Goal: Answer question/provide support: Share knowledge or assist other users

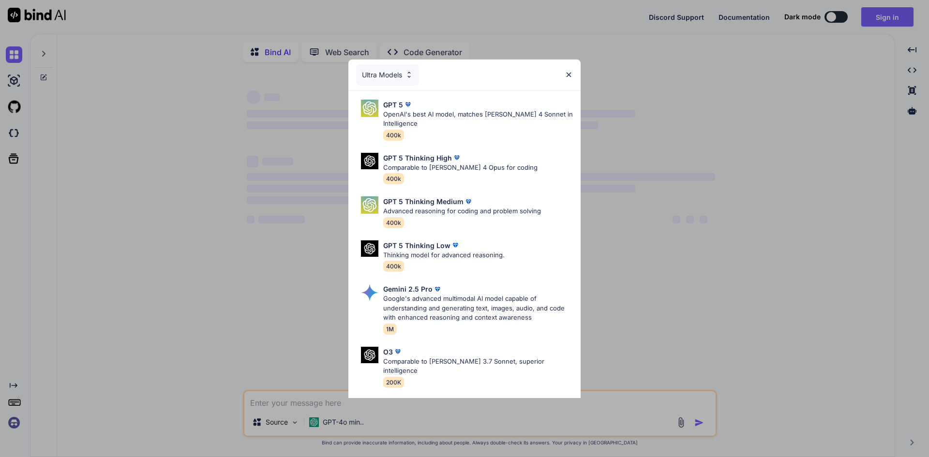
click at [864, 192] on div "Ultra Models GPT 5 OpenAI's best AI model, matches [PERSON_NAME] 4 Sonnet in In…" at bounding box center [464, 228] width 929 height 457
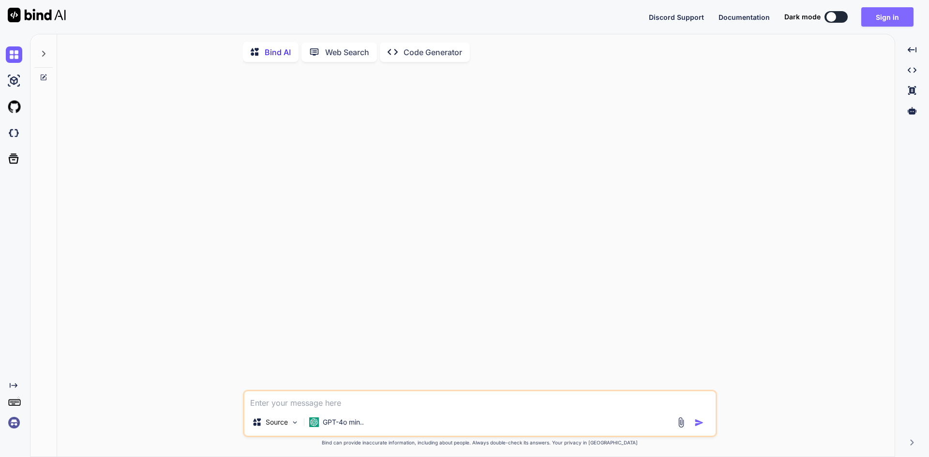
click at [891, 22] on button "Sign in" at bounding box center [887, 16] width 52 height 19
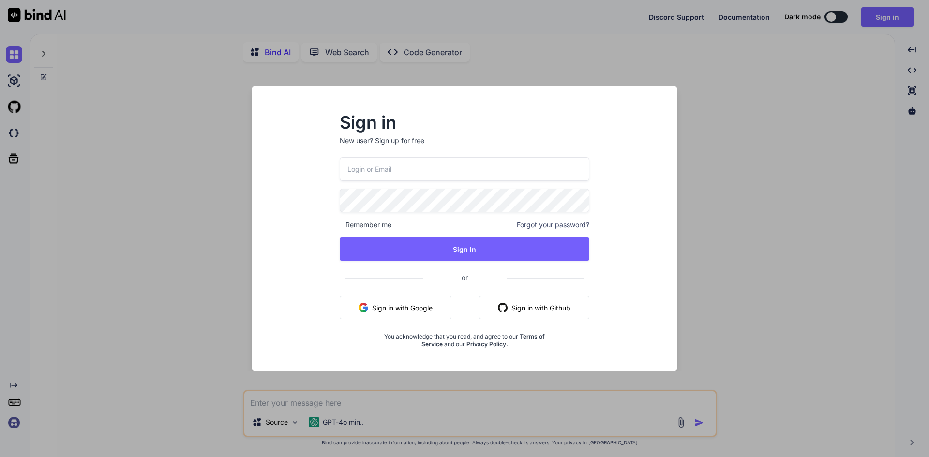
type textarea "x"
click at [402, 170] on input "email" at bounding box center [465, 169] width 250 height 24
type input "[EMAIL_ADDRESS][DOMAIN_NAME]"
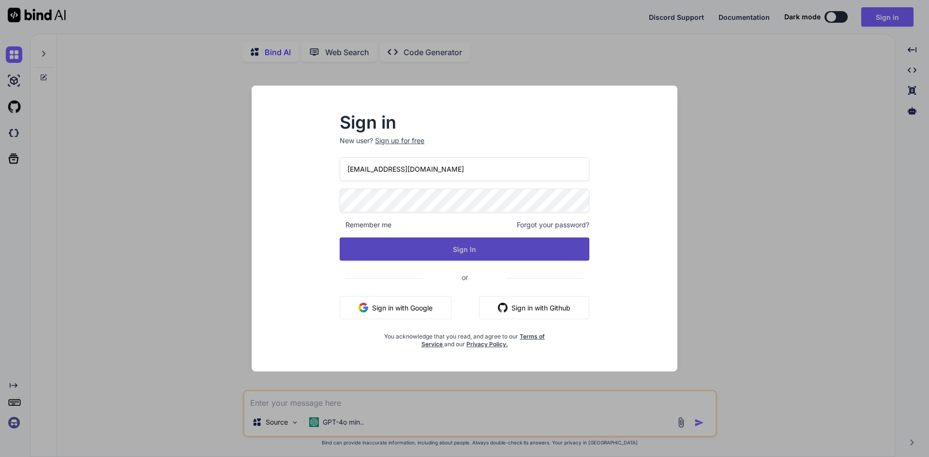
click at [437, 245] on button "Sign In" at bounding box center [465, 249] width 250 height 23
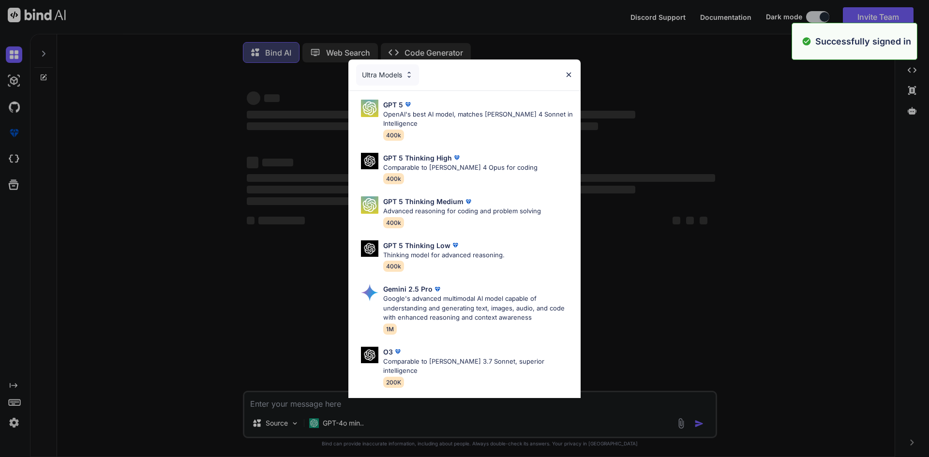
type textarea "x"
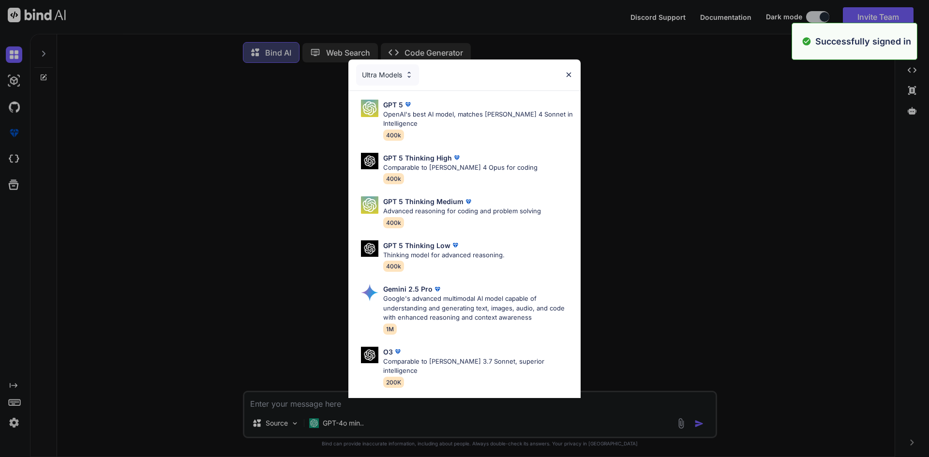
click at [570, 78] on div "Ultra Models" at bounding box center [464, 75] width 232 height 31
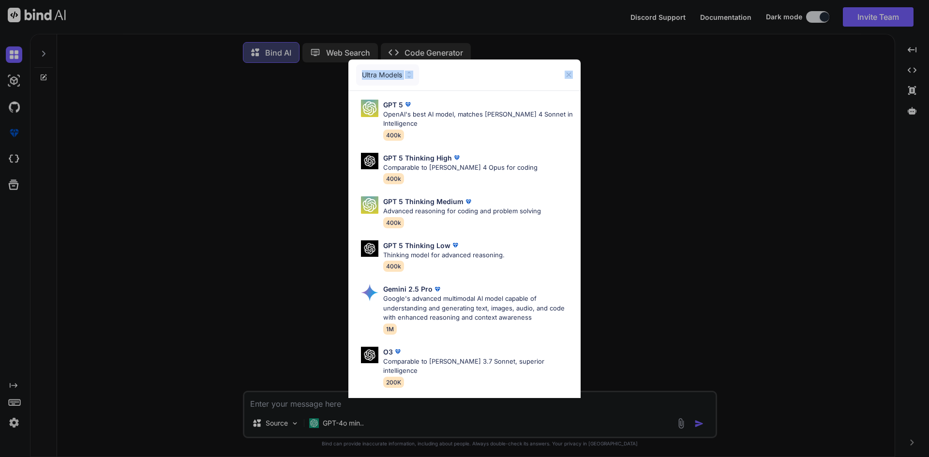
click at [569, 73] on img at bounding box center [569, 75] width 8 height 8
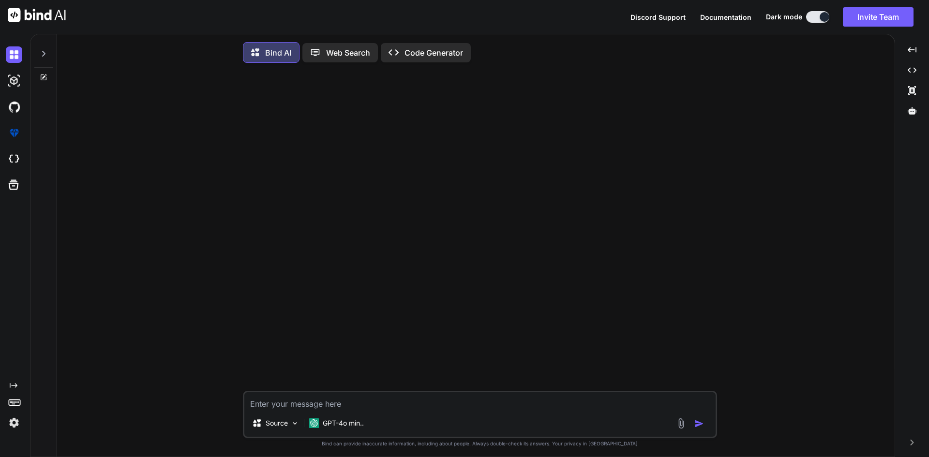
click at [370, 407] on textarea at bounding box center [479, 400] width 471 height 17
type textarea "I"
type textarea "x"
type textarea "I"
type textarea "x"
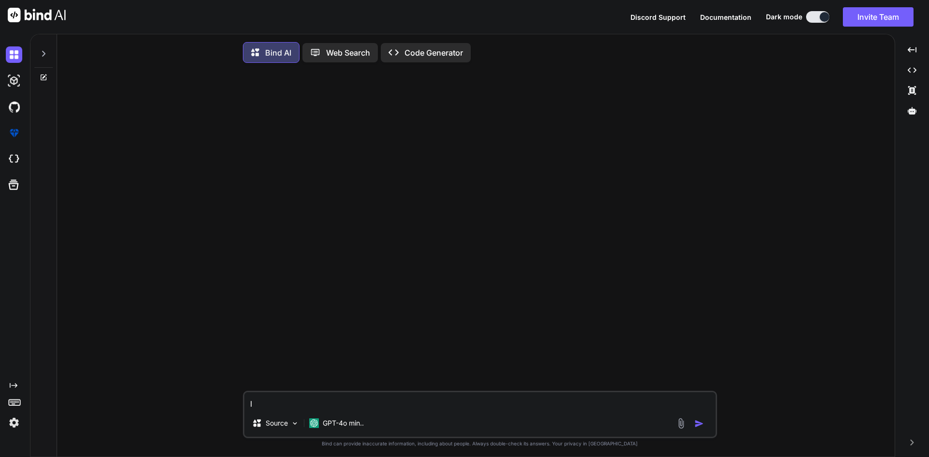
type textarea "I s"
type textarea "x"
type textarea "I st"
type textarea "x"
type textarea "I sth"
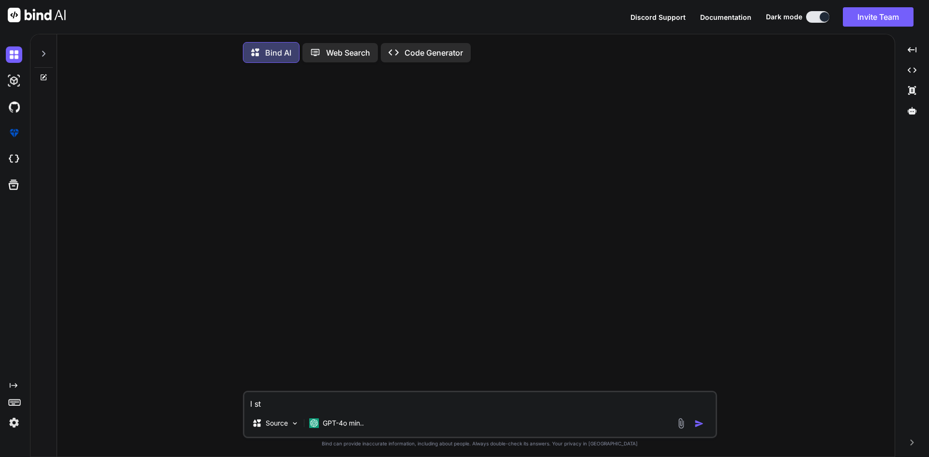
type textarea "x"
type textarea "I sthi"
type textarea "x"
type textarea "I sthis"
type textarea "x"
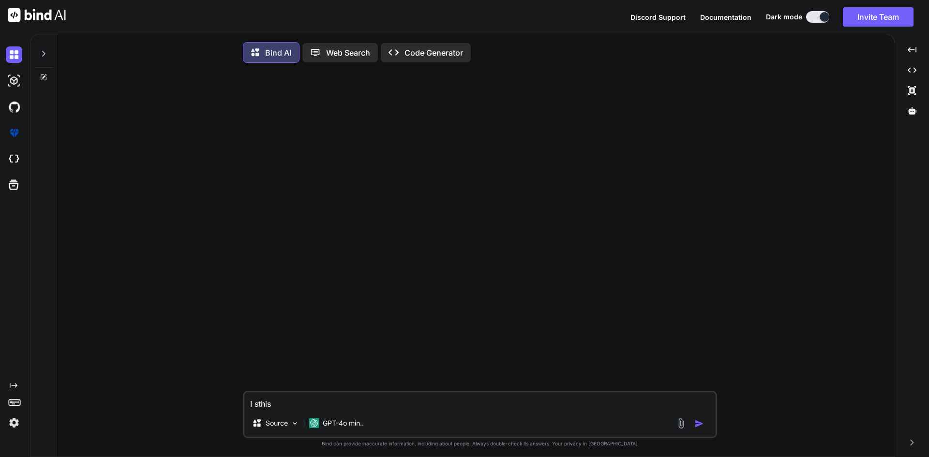
type textarea "I sthis"
type textarea "x"
type textarea "I sthis c"
type textarea "x"
type textarea "I sthis cr"
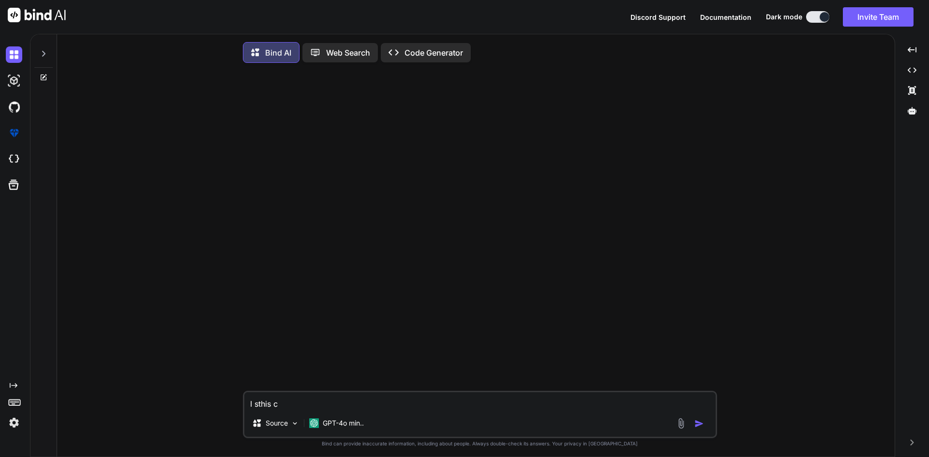
type textarea "x"
type textarea "I sthis cre"
type textarea "x"
type textarea "I sthis crea"
type textarea "x"
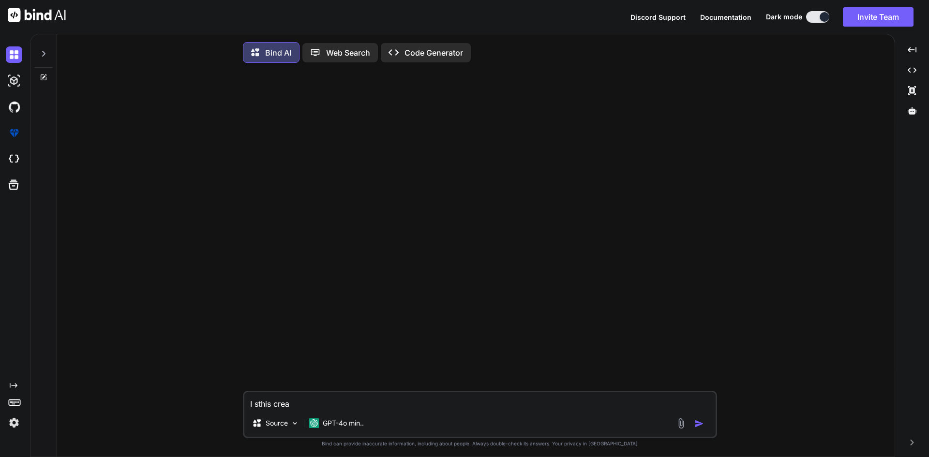
type textarea "I sthis creat"
type textarea "x"
type textarea "I sthis create"
type textarea "x"
type textarea "Isthis create"
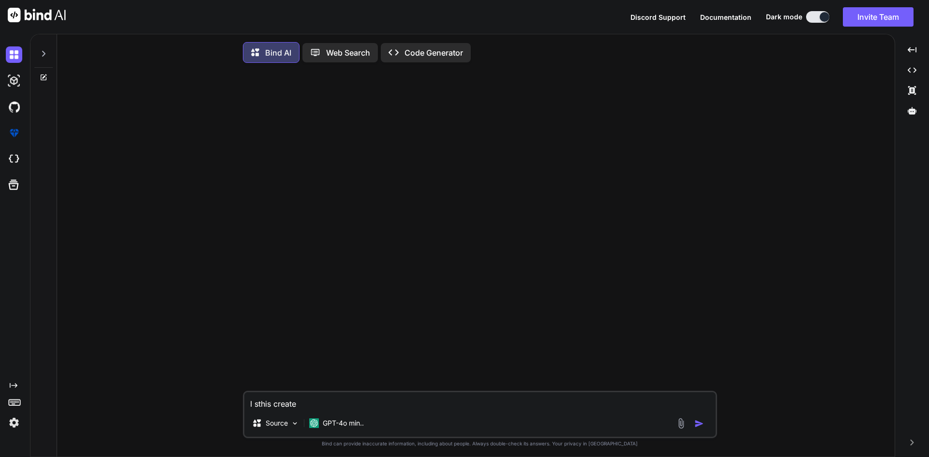
type textarea "x"
type textarea "Is this create"
type textarea "x"
type textarea "Is this creat"
type textarea "x"
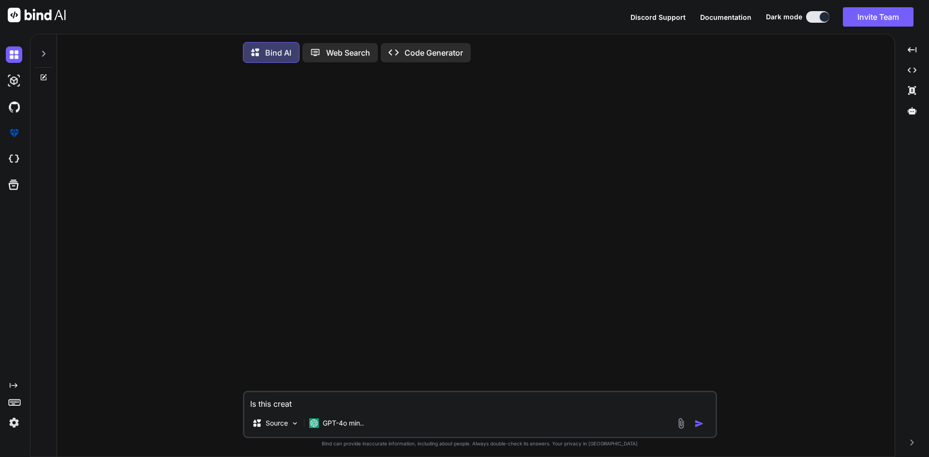
type textarea "Is this crea"
type textarea "x"
type textarea "Is this cre"
type textarea "x"
type textarea "Is this cr"
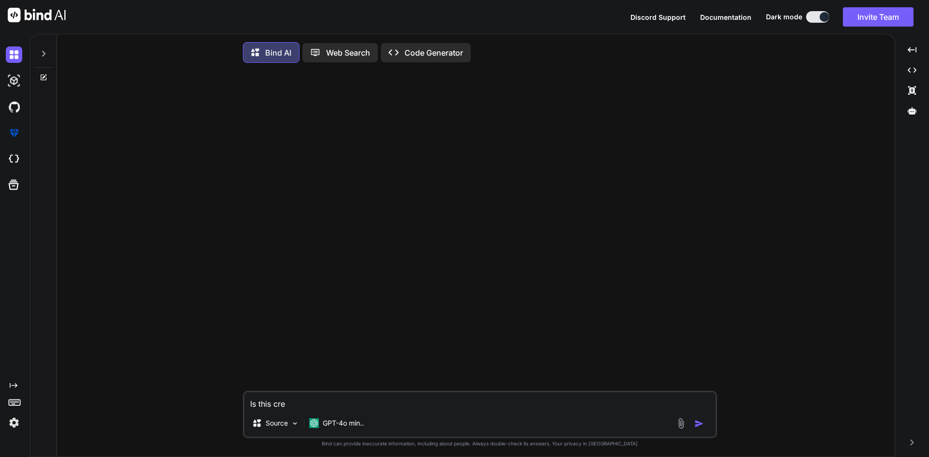
type textarea "x"
type textarea "Is this c"
type textarea "x"
type textarea "Is this co"
type textarea "x"
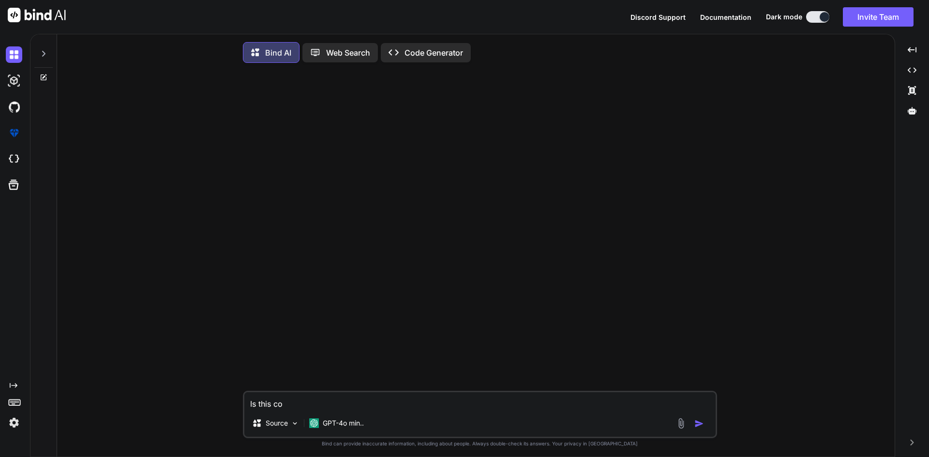
type textarea "Is this cor"
type textarea "x"
type textarea "Is this corr"
type textarea "x"
type textarea "Is this corre"
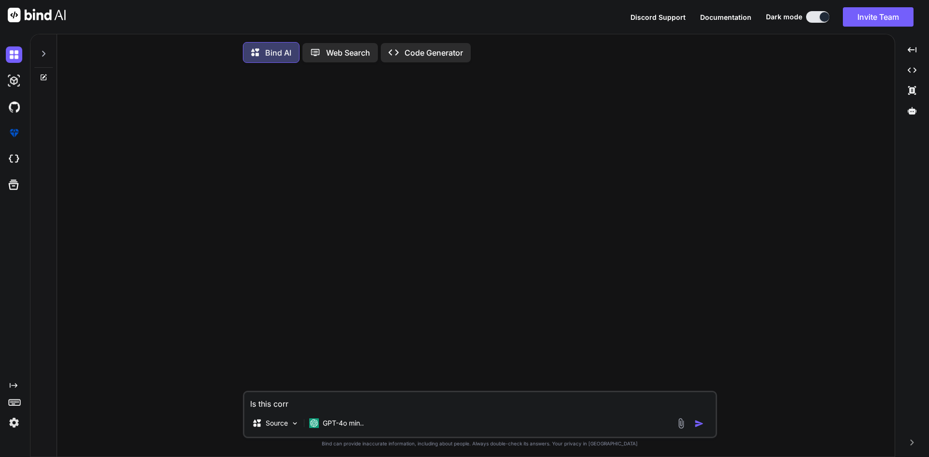
type textarea "x"
type textarea "Is this correc"
type textarea "x"
type textarea "Is this correct"
type textarea "x"
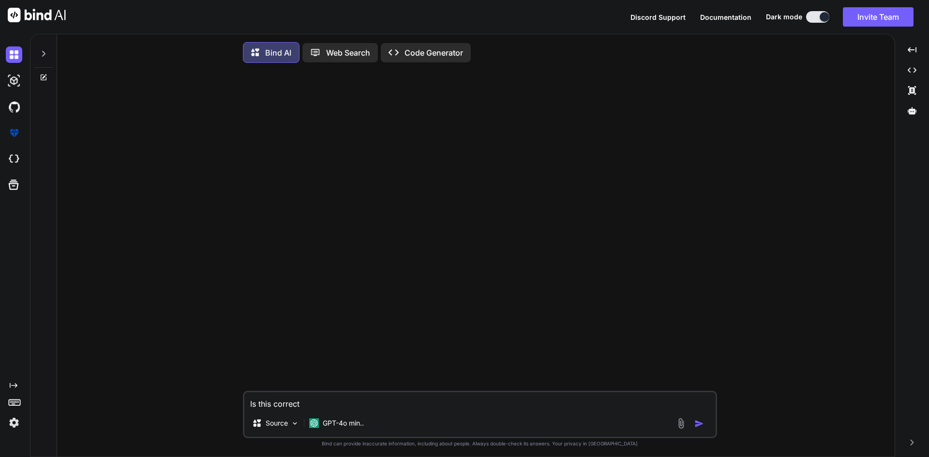
type textarea "Is this correct"
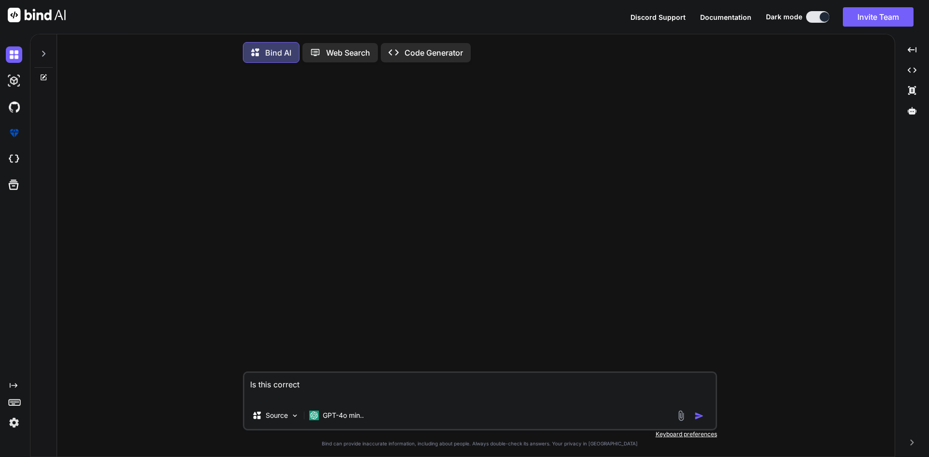
type textarea "x"
paste textarea "if (PostRoundSheet::where('provider_id', $apt->provider_id) ->where('facility_i…"
type textarea "Is this correct if (PostRoundSheet::where('provider_id', $apt->provider_id) ->w…"
type textarea "x"
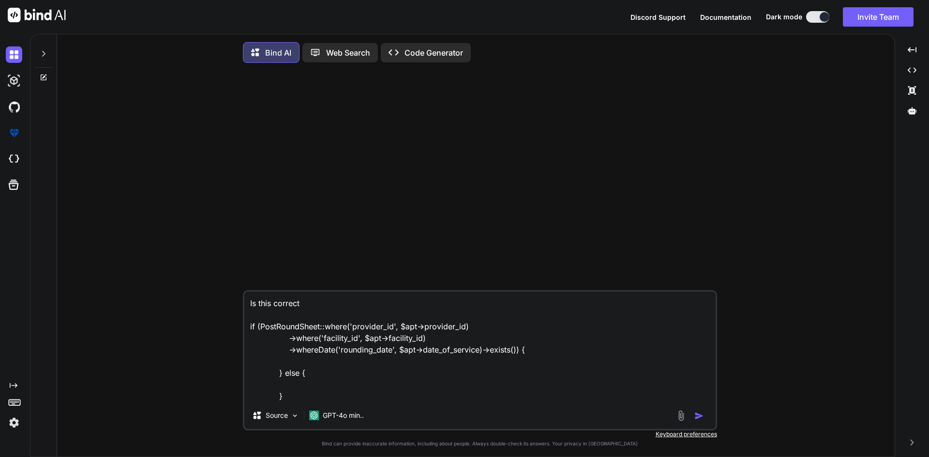
type textarea "Is this correct if (PostRoundSheet::where('provider_id', $apt->provider_id) ->w…"
type textarea "x"
type textarea "Is this correct if (PostRoundSheet::where('provider_id', $apt->provider_id) ->w…"
type textarea "x"
type textarea "Is this correct if (PostRoundSheet::where('provider_id', $apt->provider_id) ->w…"
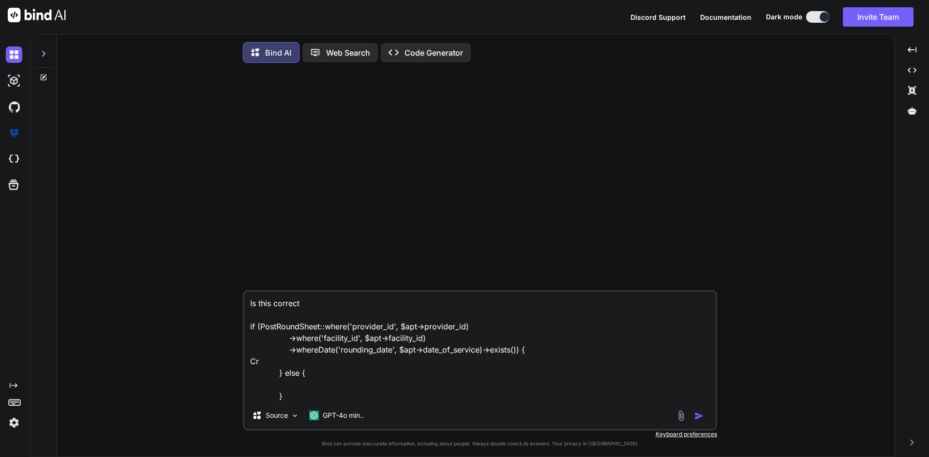
type textarea "x"
type textarea "Is this correct if (PostRoundSheet::where('provider_id', $apt->provider_id) ->w…"
type textarea "x"
type textarea "Is this correct if (PostRoundSheet::where('provider_id', $apt->provider_id) ->w…"
type textarea "x"
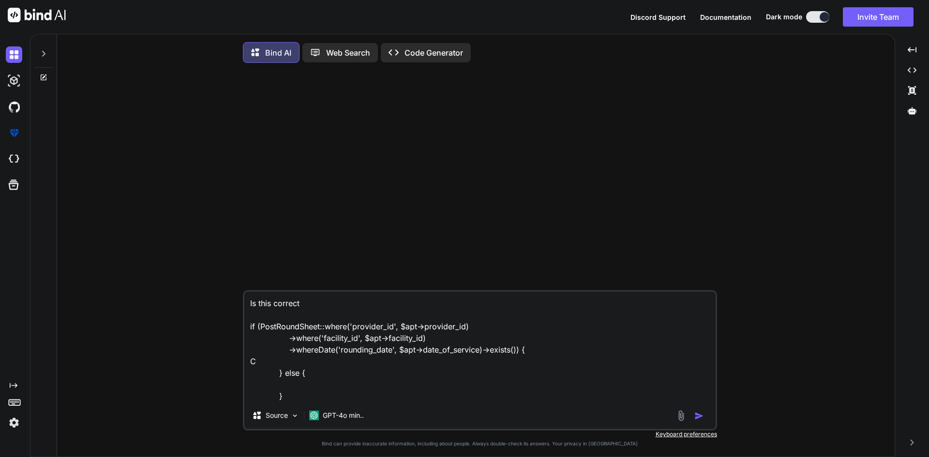
type textarea "Is this correct if (PostRoundSheet::where('provider_id', $apt->provider_id) ->w…"
type textarea "x"
type textarea "Is this correct if (PostRoundSheet::where('provider_id', $apt->provider_id) ->w…"
type textarea "x"
type textarea "Is this correct if (PostRoundSheet::where('provider_id', $apt->provider_id) ->w…"
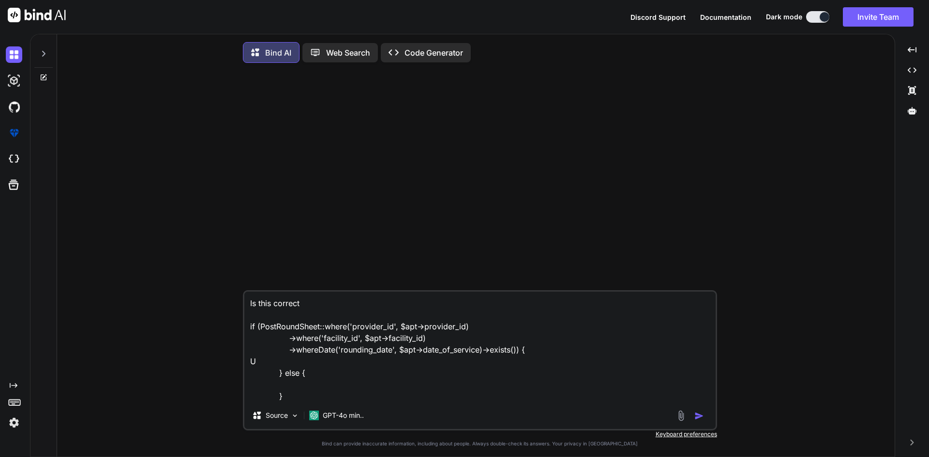
type textarea "x"
type textarea "Is this correct if (PostRoundSheet::where('provider_id', $apt->provider_id) ->w…"
type textarea "x"
type textarea "Is this correct if (PostRoundSheet::where('provider_id', $apt->provider_id) ->w…"
type textarea "x"
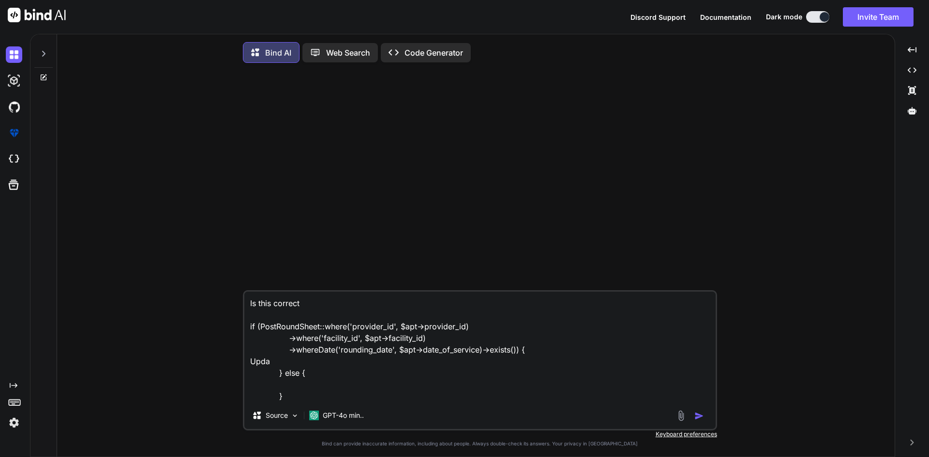
type textarea "Is this correct if (PostRoundSheet::where('provider_id', $apt->provider_id) ->w…"
type textarea "x"
type textarea "Is this correct if (PostRoundSheet::where('provider_id', $apt->provider_id) ->w…"
type textarea "x"
type textarea "Is this correct if (PostRoundSheet::where('provider_id', $apt->provider_id) ->w…"
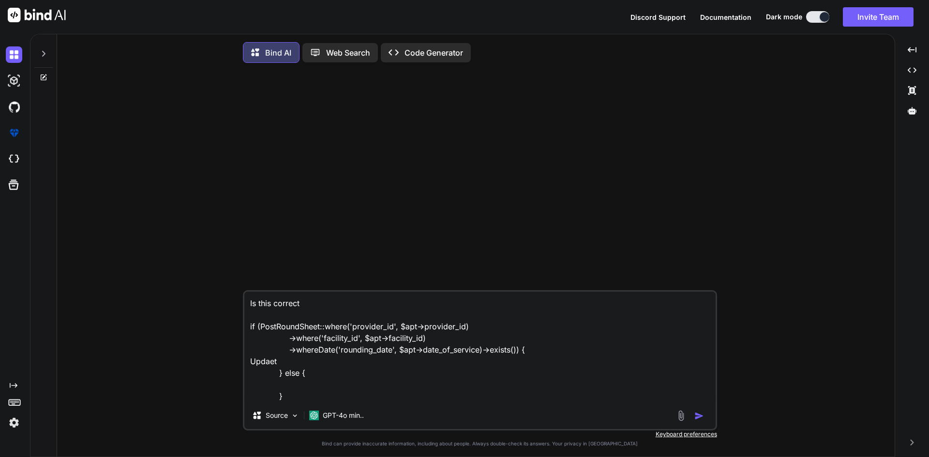
type textarea "x"
type textarea "Is this correct if (PostRoundSheet::where('provider_id', $apt->provider_id) ->w…"
type textarea "x"
type textarea "Is this correct if (PostRoundSheet::where('provider_id', $apt->provider_id) ->w…"
type textarea "x"
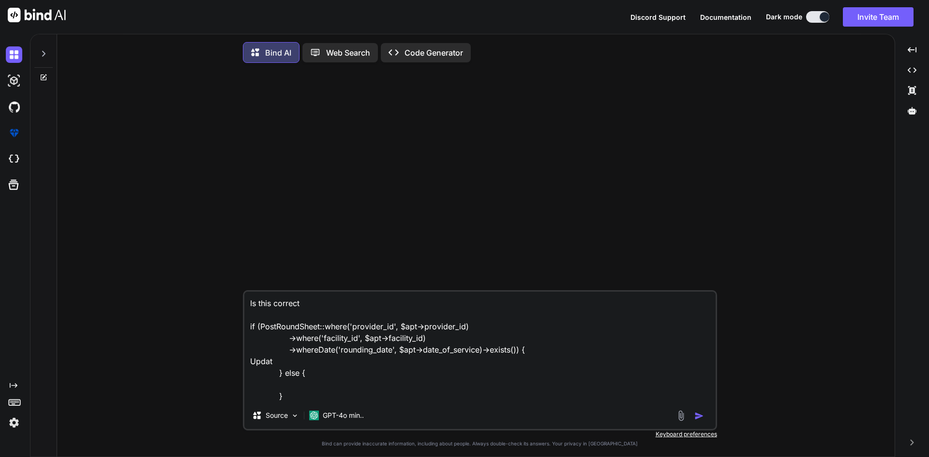
type textarea "Is this correct if (PostRoundSheet::where('provider_id', $apt->provider_id) ->w…"
type textarea "x"
type textarea "Is this correct if (PostRoundSheet::where('provider_id', $apt->provider_id) ->w…"
type textarea "x"
type textarea "Is this correct if (PostRoundSheet::where('provider_id', $apt->provider_id) ->w…"
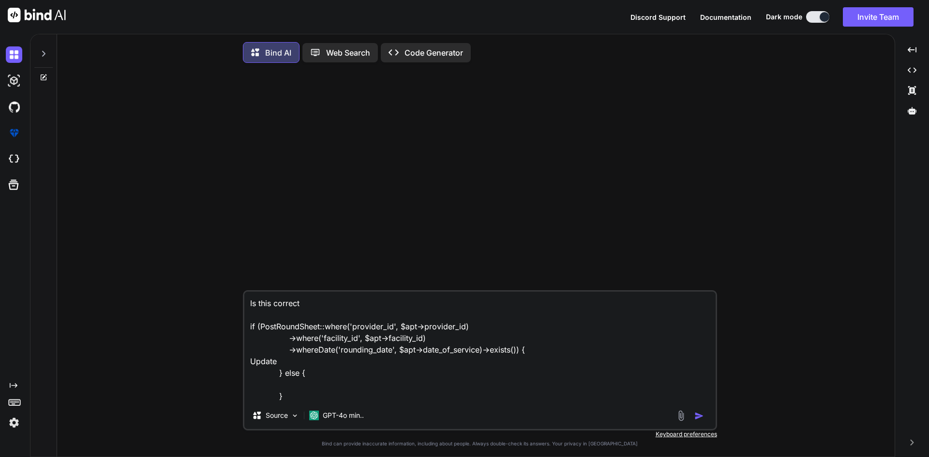
type textarea "x"
type textarea "Is this correct if (PostRoundSheet::where('provider_id', $apt->provider_id) ->w…"
type textarea "x"
type textarea "Is this correct if (PostRoundSheet::where('provider_id', $apt->provider_id) ->w…"
type textarea "x"
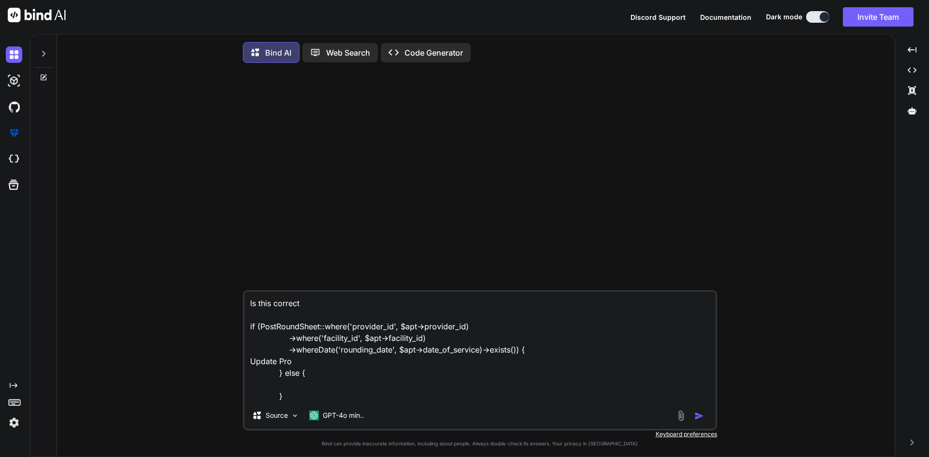
type textarea "Is this correct if (PostRoundSheet::where('provider_id', $apt->provider_id) ->w…"
type textarea "x"
type textarea "Is this correct if (PostRoundSheet::where('provider_id', $apt->provider_id) ->w…"
type textarea "x"
type textarea "Is this correct if (PostRoundSheet::where('provider_id', $apt->provider_id) ->w…"
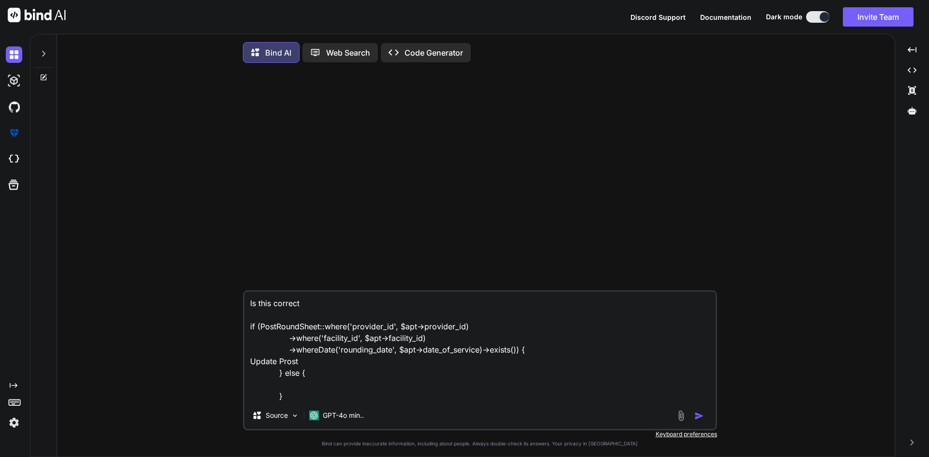
type textarea "x"
type textarea "Is this correct if (PostRoundSheet::where('provider_id', $apt->provider_id) ->w…"
type textarea "x"
type textarea "Is this correct if (PostRoundSheet::where('provider_id', $apt->provider_id) ->w…"
type textarea "x"
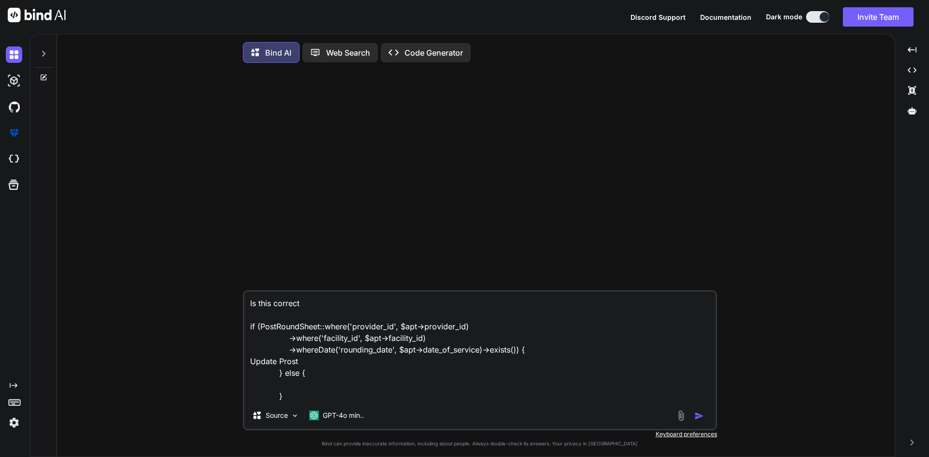
type textarea "Is this correct if (PostRoundSheet::where('provider_id', $apt->provider_id) ->w…"
type textarea "x"
type textarea "Is this correct if (PostRoundSheet::where('provider_id', $apt->provider_id) ->w…"
type textarea "x"
type textarea "Is this correct if (PostRoundSheet::where('provider_id', $apt->provider_id) ->w…"
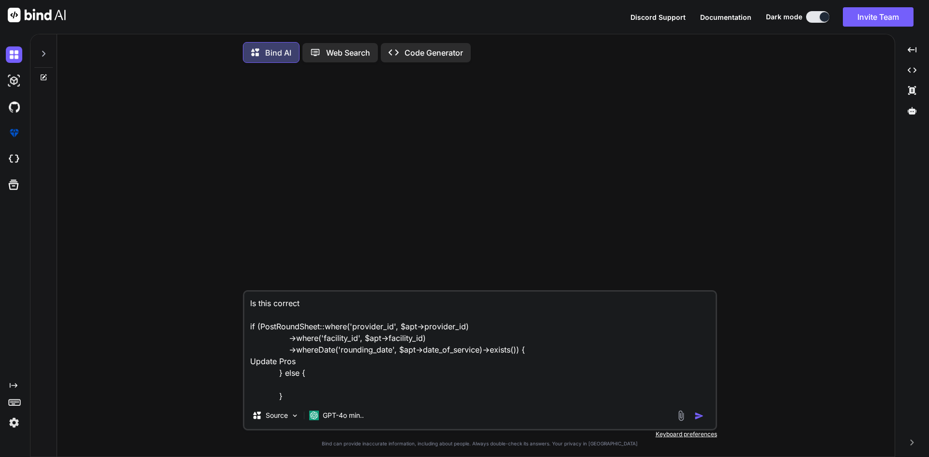
type textarea "x"
type textarea "Is this correct if (PostRoundSheet::where('provider_id', $apt->provider_id) ->w…"
type textarea "x"
type textarea "Is this correct if (PostRoundSheet::where('provider_id', $apt->provider_id) ->w…"
type textarea "x"
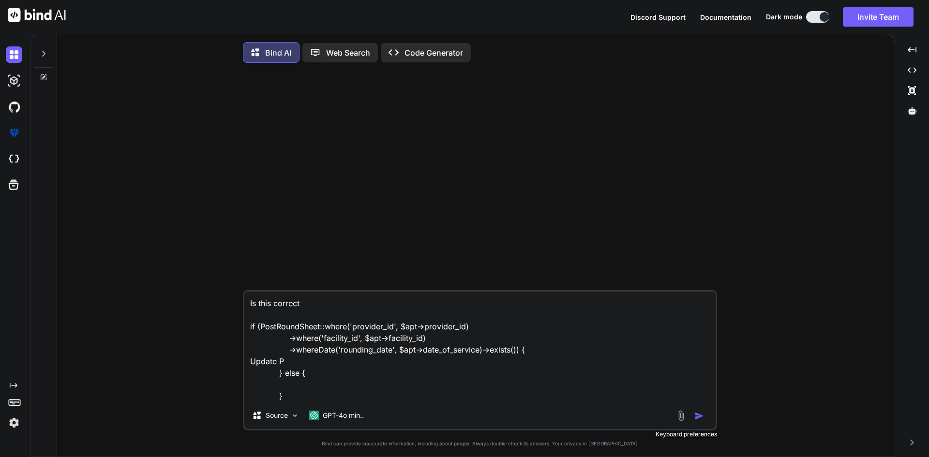
type textarea "Is this correct if (PostRoundSheet::where('provider_id', $apt->provider_id) ->w…"
type textarea "x"
type textarea "Is this correct if (PostRoundSheet::where('provider_id', $apt->provider_id) ->w…"
type textarea "x"
type textarea "Is this correct if (PostRoundSheet::where('provider_id', $apt->provider_id) ->w…"
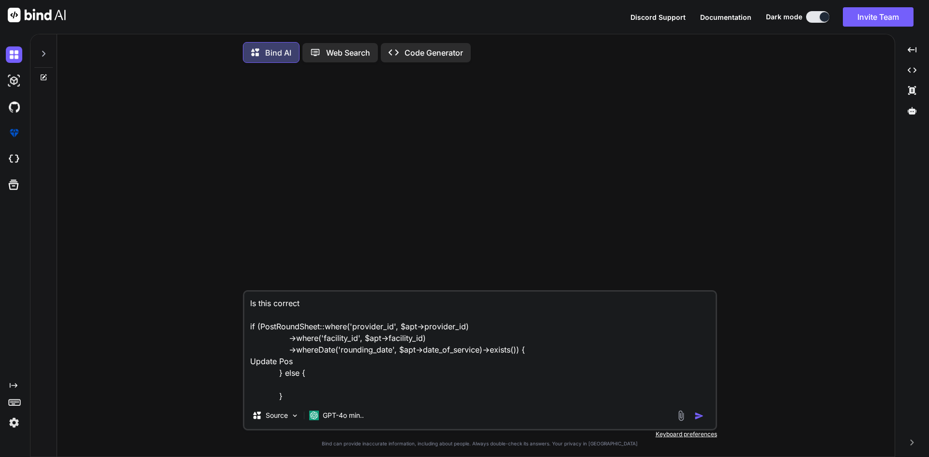
type textarea "x"
type textarea "Is this correct if (PostRoundSheet::where('provider_id', $apt->provider_id) ->w…"
type textarea "x"
type textarea "Is this correct if (PostRoundSheet::where('provider_id', $apt->provider_id) ->w…"
type textarea "x"
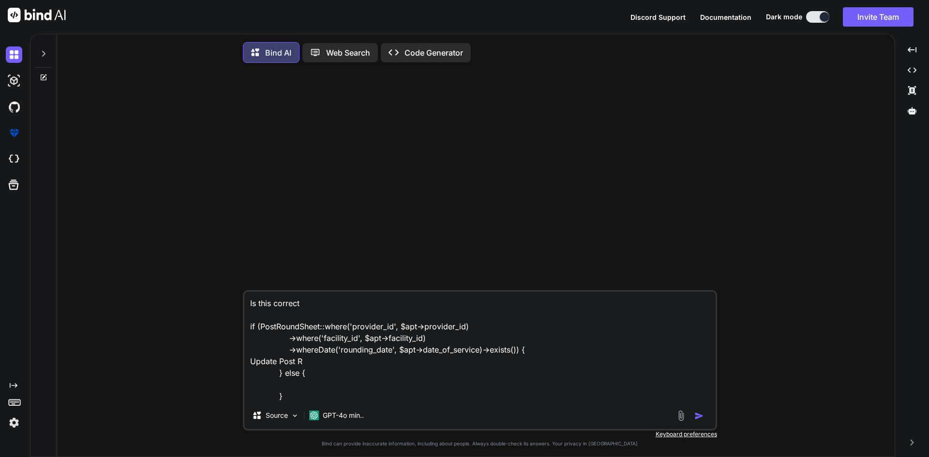
type textarea "Is this correct if (PostRoundSheet::where('provider_id', $apt->provider_id) ->w…"
type textarea "x"
type textarea "Is this correct if (PostRoundSheet::where('provider_id', $apt->provider_id) ->w…"
type textarea "x"
type textarea "Is this correct if (PostRoundSheet::where('provider_id', $apt->provider_id) ->w…"
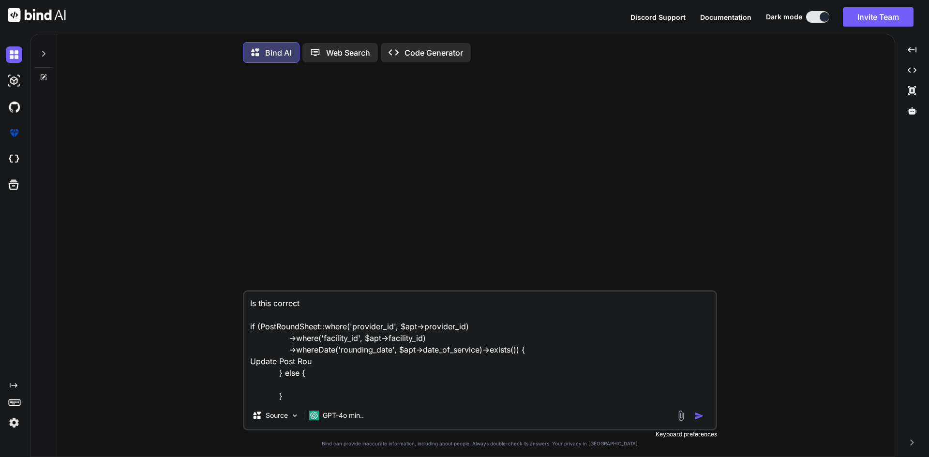
type textarea "x"
type textarea "Is this correct if (PostRoundSheet::where('provider_id', $apt->provider_id) ->w…"
type textarea "x"
type textarea "Is this correct if (PostRoundSheet::where('provider_id', $apt->provider_id) ->w…"
type textarea "x"
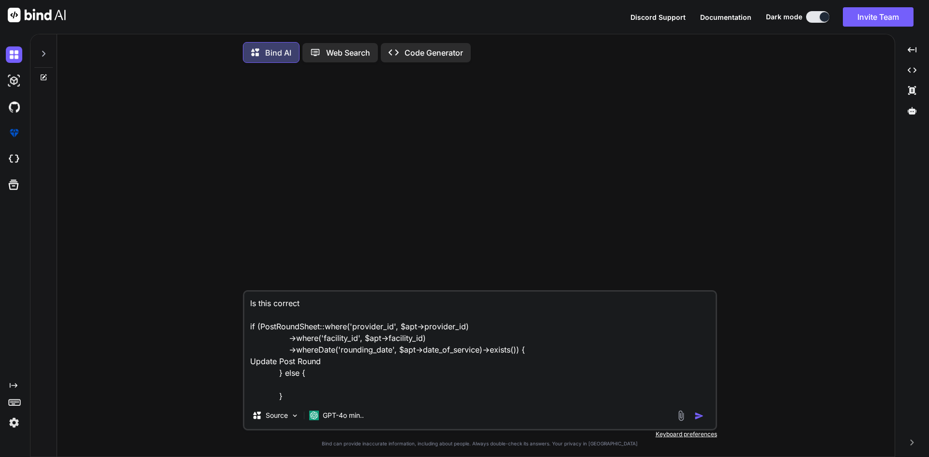
type textarea "Is this correct if (PostRoundSheet::where('provider_id', $apt->provider_id) ->w…"
type textarea "x"
type textarea "Is this correct if (PostRoundSheet::where('provider_id', $apt->provider_id) ->w…"
type textarea "x"
type textarea "Is this correct if (PostRoundSheet::where('provider_id', $apt->provider_id) ->w…"
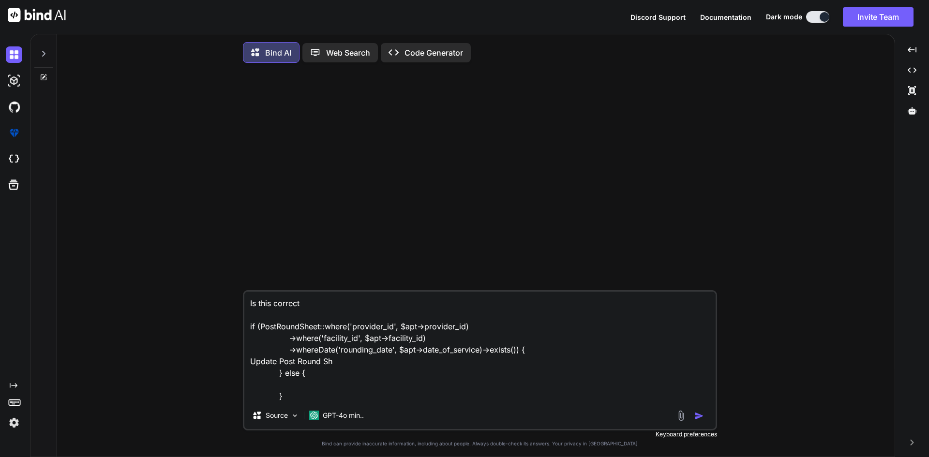
type textarea "x"
type textarea "Is this correct if (PostRoundSheet::where('provider_id', $apt->provider_id) ->w…"
type textarea "x"
type textarea "Is this correct if (PostRoundSheet::where('provider_id', $apt->provider_id) ->w…"
type textarea "x"
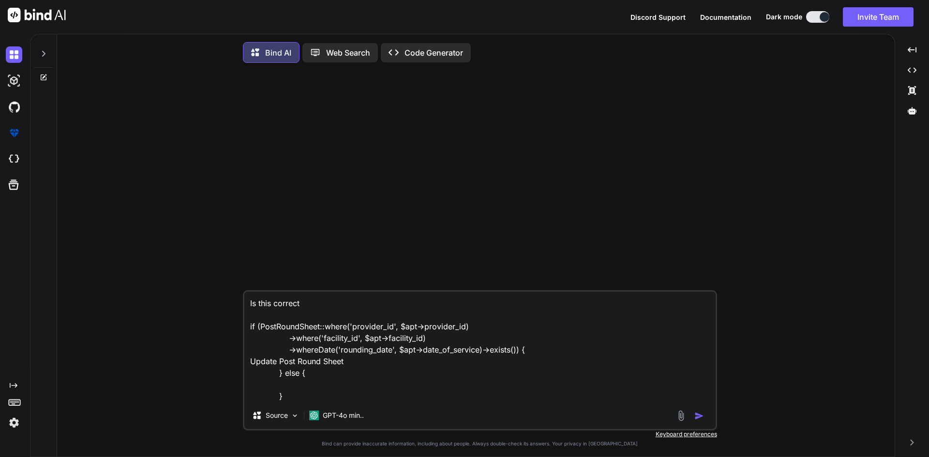
type textarea "Is this correct if (PostRoundSheet::where('provider_id', $apt->provider_id) ->w…"
type textarea "x"
type textarea "Is this correct if (PostRoundSheet::where('provider_id', $apt->provider_id) ->w…"
type textarea "x"
type textarea "Is this correct if (PostRoundSheet::where('provider_id', $apt->provider_id) ->w…"
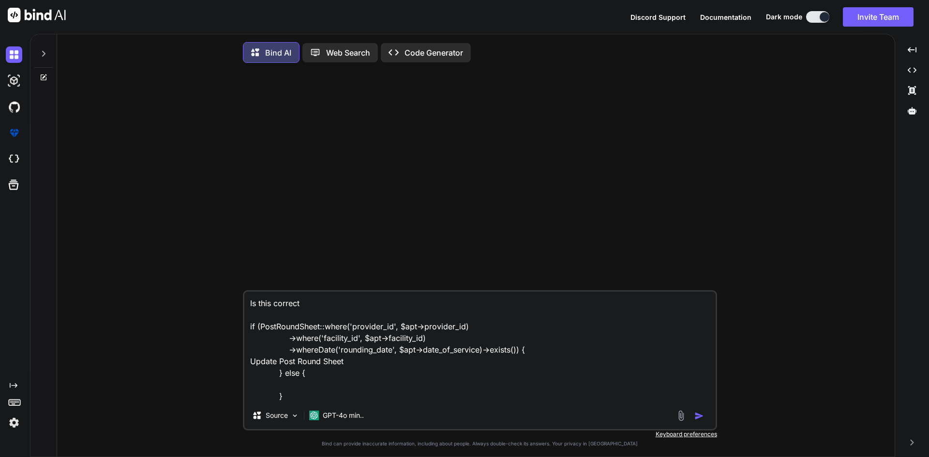
type textarea "x"
type textarea "Is this correct if (PostRoundSheet::where('provider_id', $apt->provider_id) ->w…"
type textarea "x"
type textarea "Is this correct if (PostRoundSheet::where('provider_id', $apt->provider_id) ->w…"
type textarea "x"
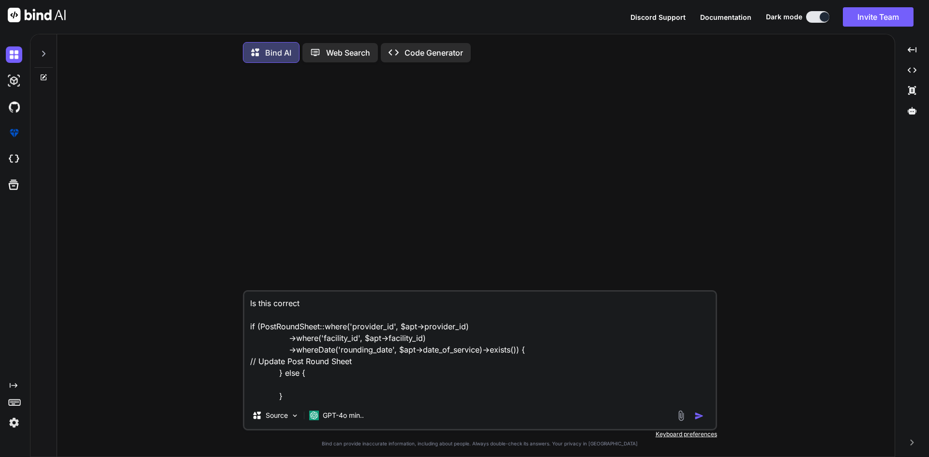
click at [306, 391] on textarea "Is this correct if (PostRoundSheet::where('provider_id', $apt->provider_id) ->w…" at bounding box center [479, 347] width 471 height 110
type textarea "Is this correct if (PostRoundSheet::where('provider_id', $apt->provider_id) ->w…"
type textarea "x"
type textarea "Is this correct if (PostRoundSheet::where('provider_id', $apt->provider_id) ->w…"
type textarea "x"
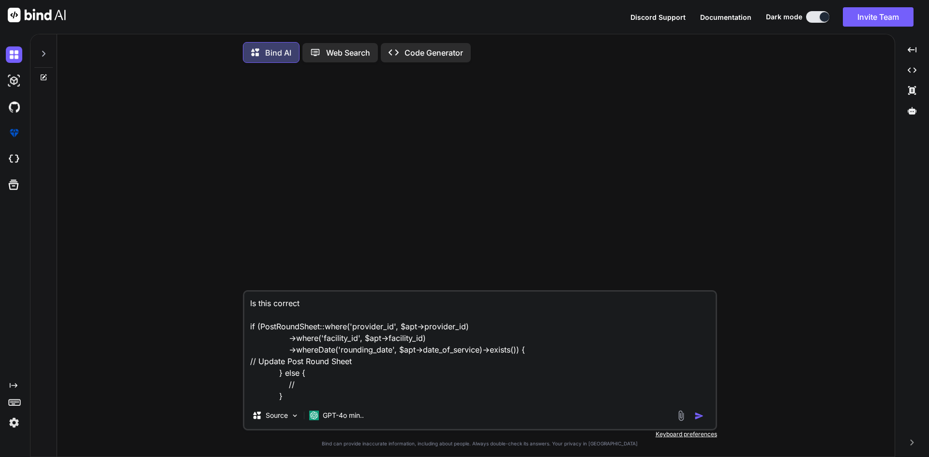
type textarea "Is this correct if (PostRoundSheet::where('provider_id', $apt->provider_id) ->w…"
type textarea "x"
type textarea "Is this correct if (PostRoundSheet::where('provider_id', $apt->provider_id) ->w…"
type textarea "x"
type textarea "Is this correct if (PostRoundSheet::where('provider_id', $apt->provider_id) ->w…"
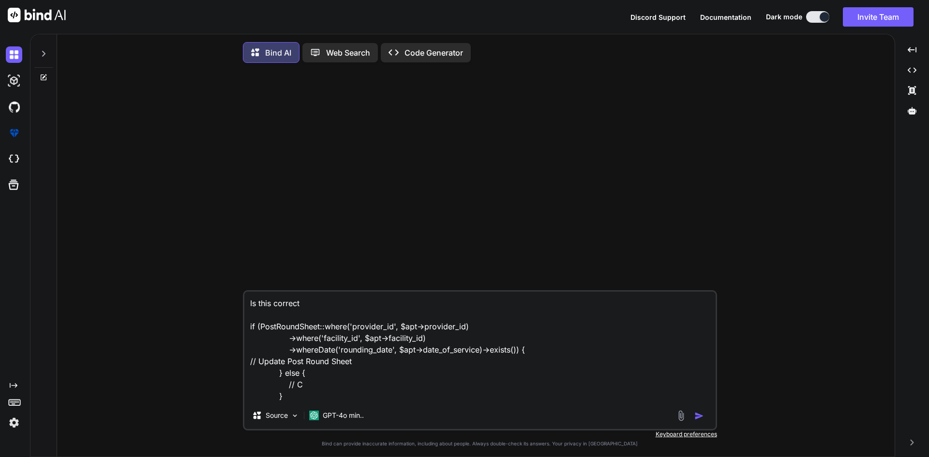
type textarea "x"
type textarea "Is this correct if (PostRoundSheet::where('provider_id', $apt->provider_id) ->w…"
type textarea "x"
type textarea "Is this correct if (PostRoundSheet::where('provider_id', $apt->provider_id) ->w…"
type textarea "x"
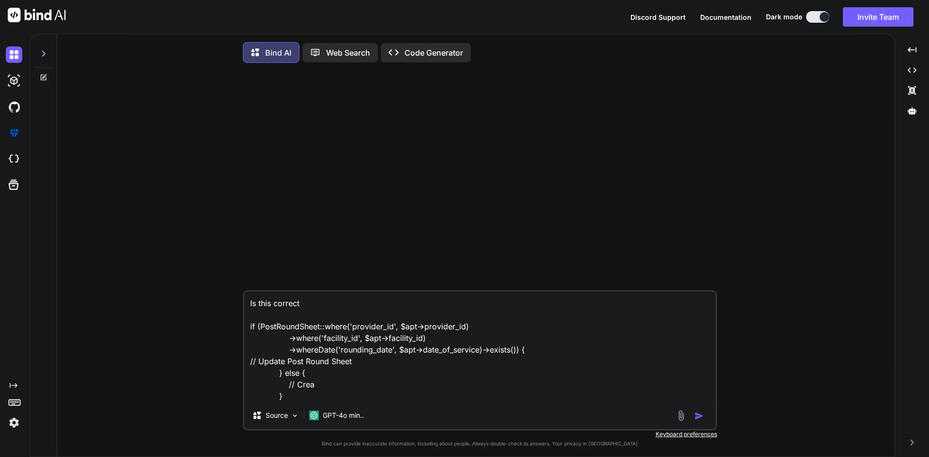
type textarea "Is this correct if (PostRoundSheet::where('provider_id', $apt->provider_id) ->w…"
type textarea "x"
type textarea "Is this correct if (PostRoundSheet::where('provider_id', $apt->provider_id) ->w…"
type textarea "x"
type textarea "Is this correct if (PostRoundSheet::where('provider_id', $apt->provider_id) ->w…"
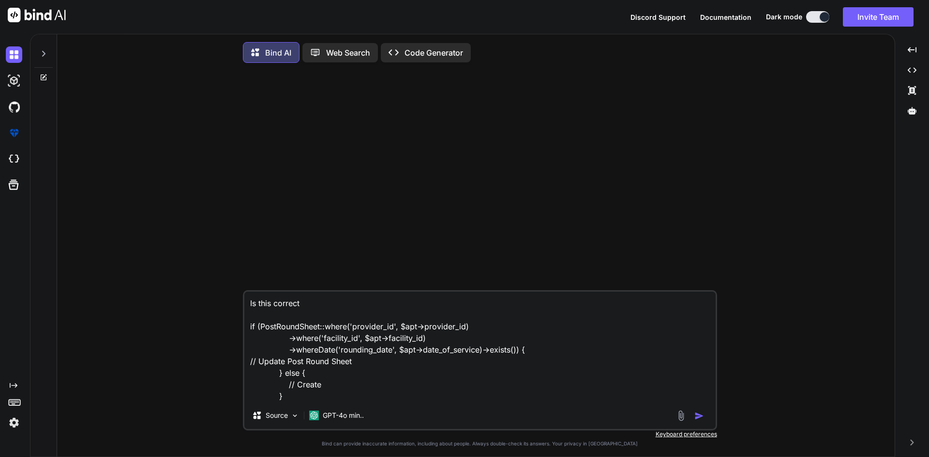
type textarea "x"
paste textarea "Post Round Sheet"
type textarea "Is this correct if (PostRoundSheet::where('provider_id', $apt->provider_id) ->w…"
type textarea "x"
type textarea "Is this correct if (PostRoundSheet::where('provider_id', $apt->provider_id) ->w…"
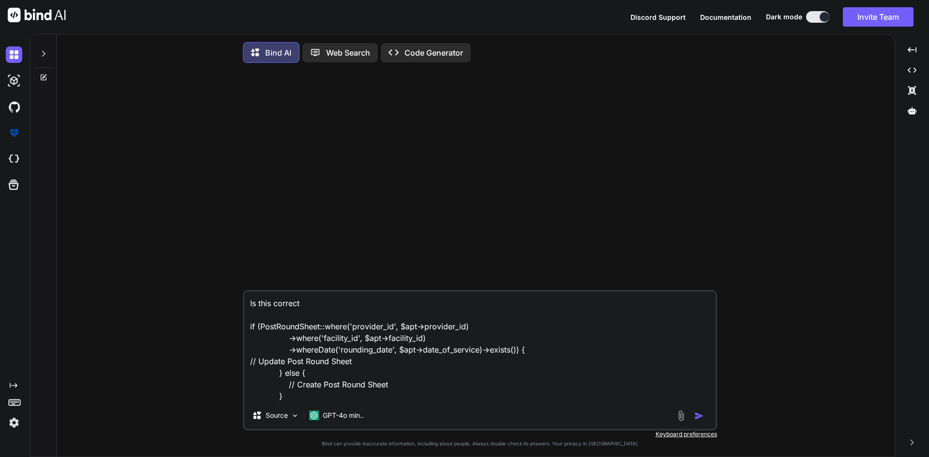
click at [698, 418] on img "button" at bounding box center [699, 416] width 10 height 10
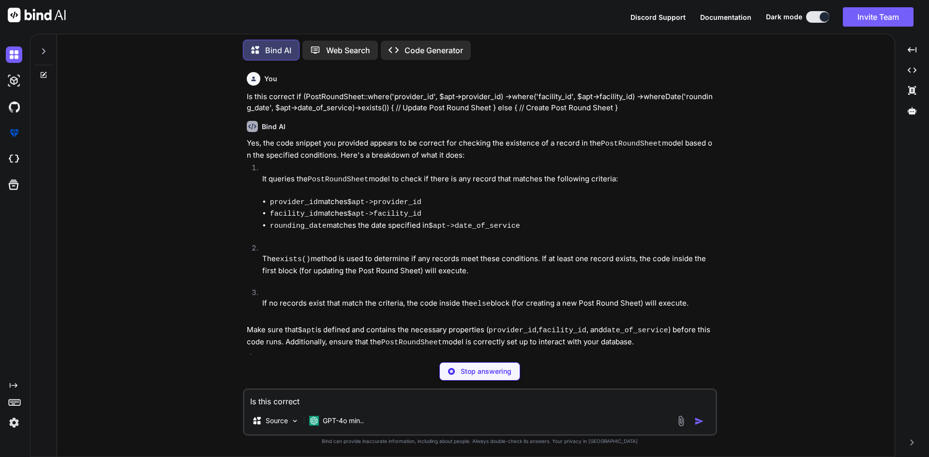
scroll to position [17, 0]
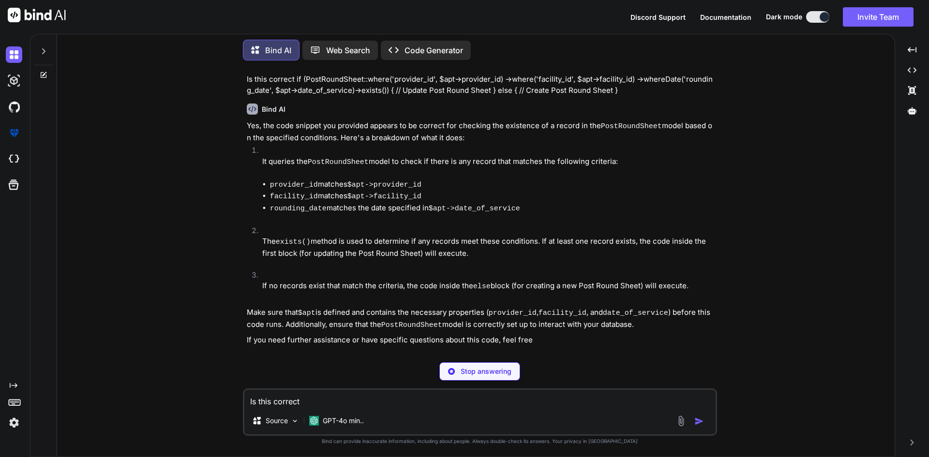
type textarea "x"
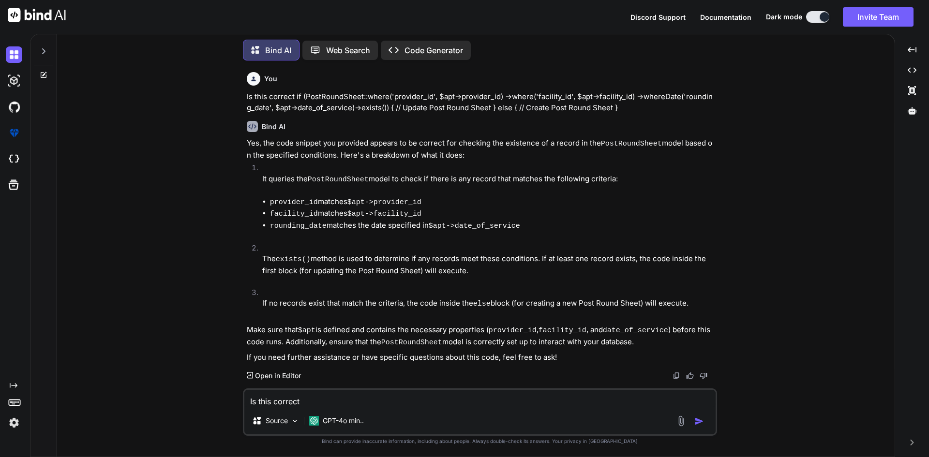
scroll to position [0, 0]
click at [323, 399] on textarea "Is this correct if (PostRoundSheet::where('provider_id', $apt->provider_id) ->w…" at bounding box center [479, 398] width 471 height 17
type textarea "h"
type textarea "x"
type textarea "ho"
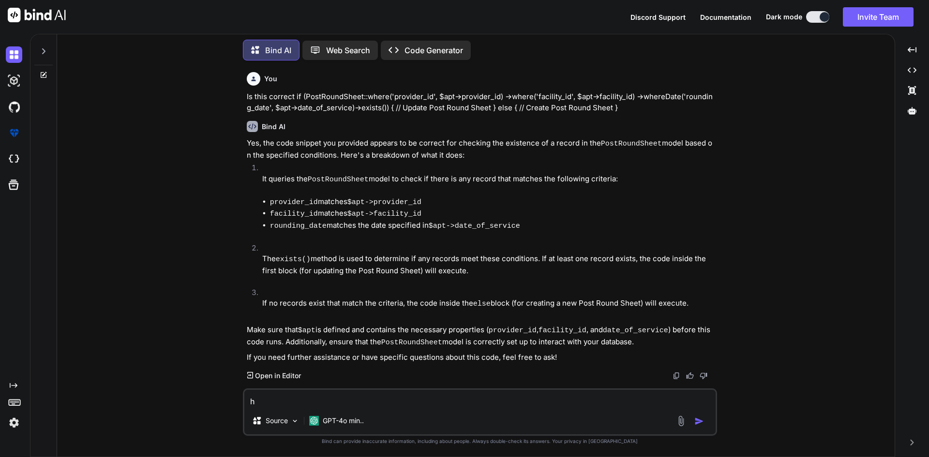
type textarea "x"
type textarea "how"
type textarea "x"
type textarea "how"
type textarea "x"
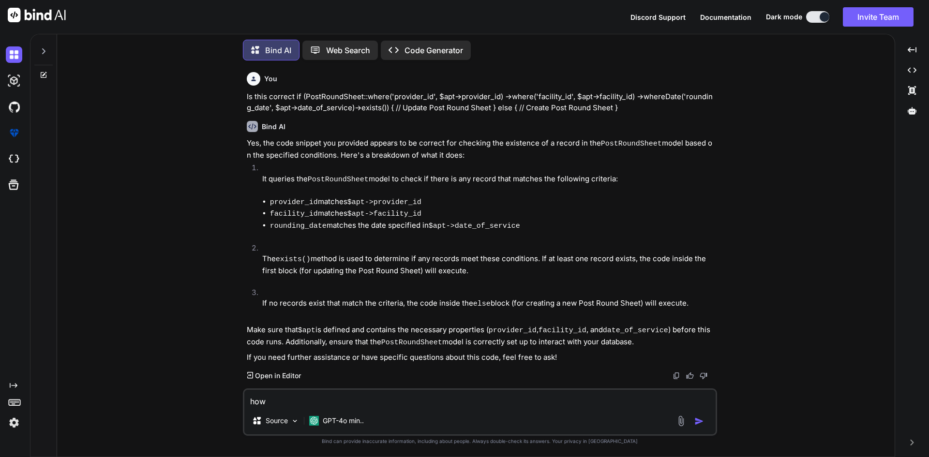
type textarea "how w"
type textarea "x"
type textarea "how we"
type textarea "x"
type textarea "how we"
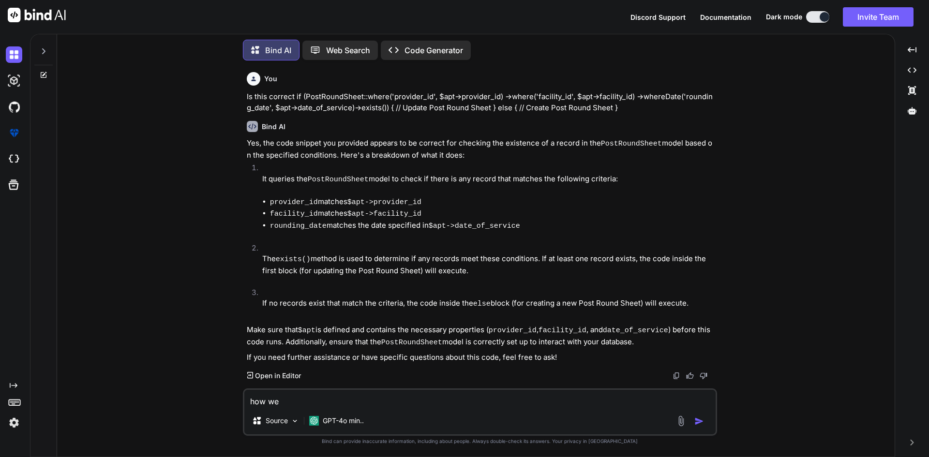
type textarea "x"
type textarea "how we u"
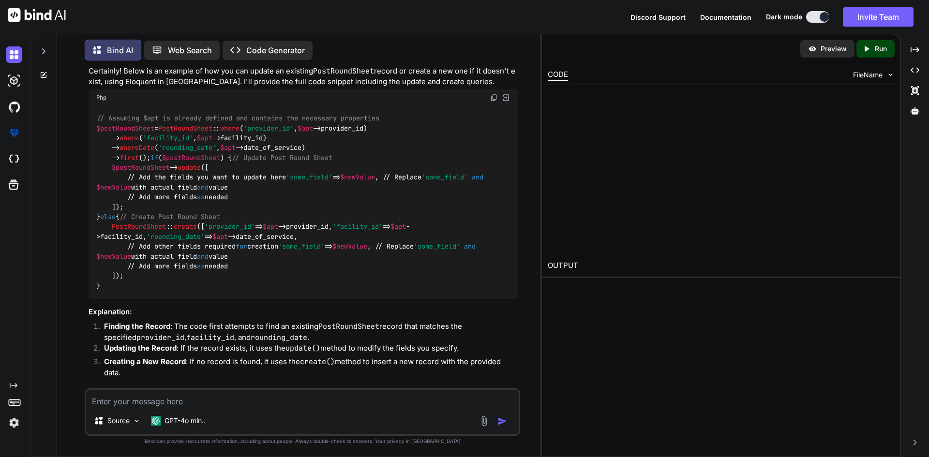
scroll to position [398, 0]
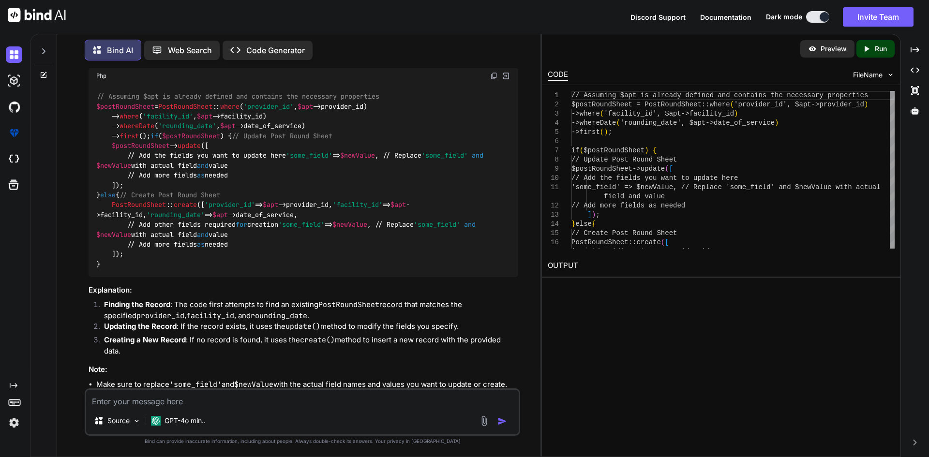
drag, startPoint x: 97, startPoint y: 117, endPoint x: 117, endPoint y: 330, distance: 213.9
click at [117, 277] on div "// Assuming $apt is already defined and contains the necessary properties $post…" at bounding box center [304, 180] width 430 height 193
copy code "$postRoundSheet = PostRoundSheet :: where ( 'provider_id' , $apt ->provider_id)…"
click at [177, 401] on textarea at bounding box center [302, 398] width 433 height 17
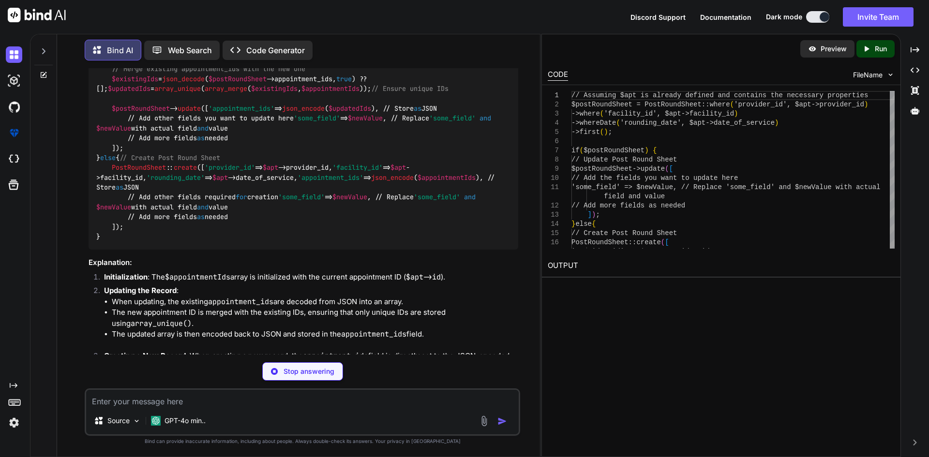
scroll to position [1022, 0]
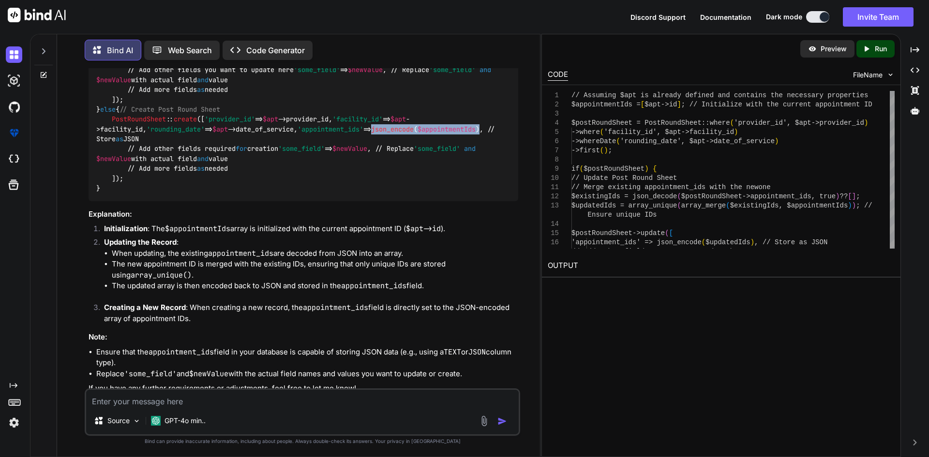
drag, startPoint x: 211, startPoint y: 278, endPoint x: 321, endPoint y: 278, distance: 110.3
click at [321, 194] on code "// Assuming $apt is already defined and contains the necessary properties $appo…" at bounding box center [297, 70] width 403 height 247
copy code "json_encode ( $appointmentIds )"
drag, startPoint x: 113, startPoint y: 130, endPoint x: 393, endPoint y: 141, distance: 280.4
click at [393, 141] on code "// Assuming $apt is already defined and contains the necessary properties $appo…" at bounding box center [297, 70] width 403 height 247
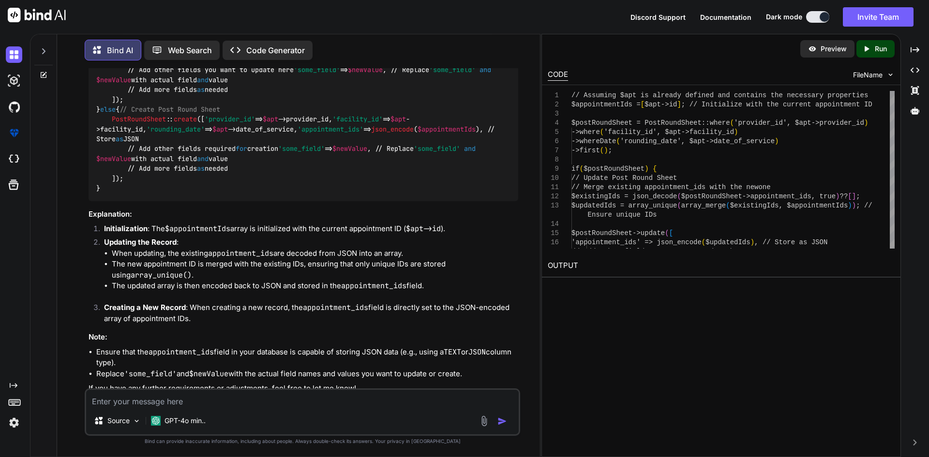
copy code "$existingIds = json_decode ( $postRoundSheet ->appointment_ids, true ) ?? []; $…"
click at [184, 407] on div "Source GPT-4o min.." at bounding box center [303, 412] width 436 height 47
click at [199, 404] on textarea at bounding box center [302, 398] width 433 height 17
paste textarea "'appointment_ids' => json_encode([$apt->id]),"
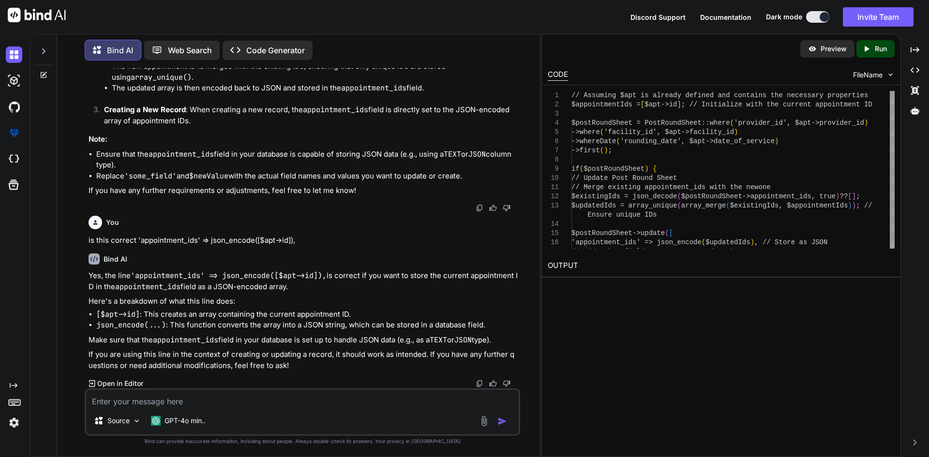
scroll to position [1359, 0]
